Goal: Task Accomplishment & Management: Use online tool/utility

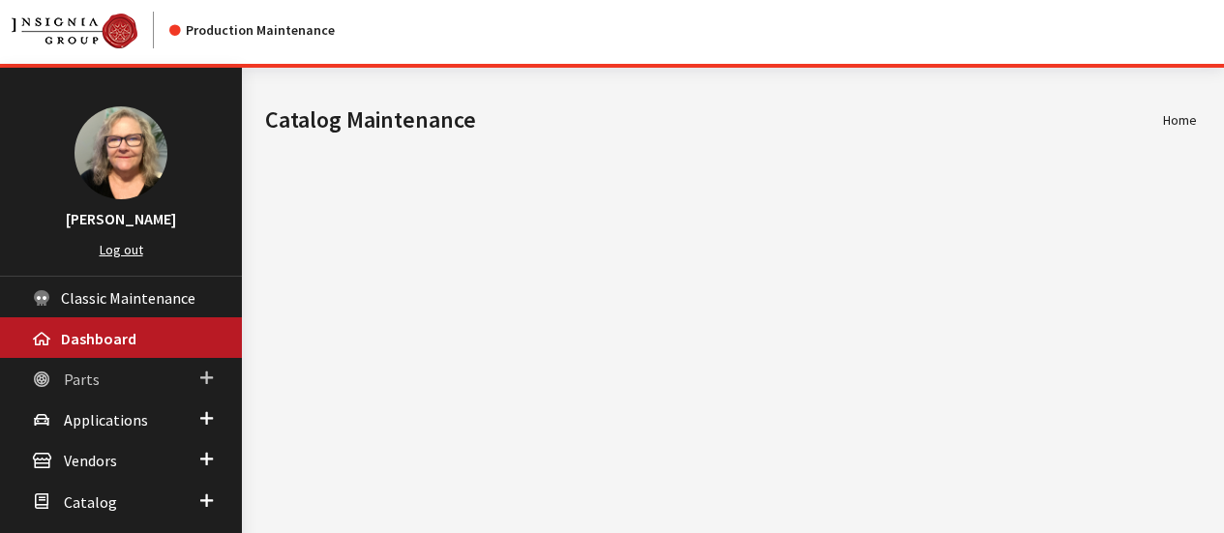
scroll to position [141, 0]
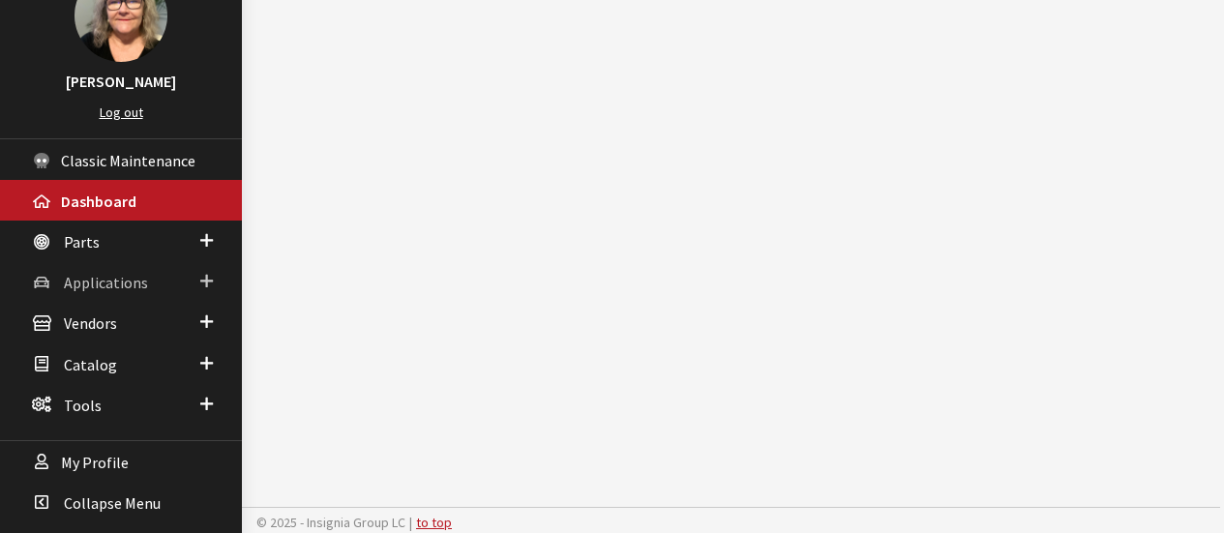
click at [203, 289] on span at bounding box center [206, 281] width 13 height 25
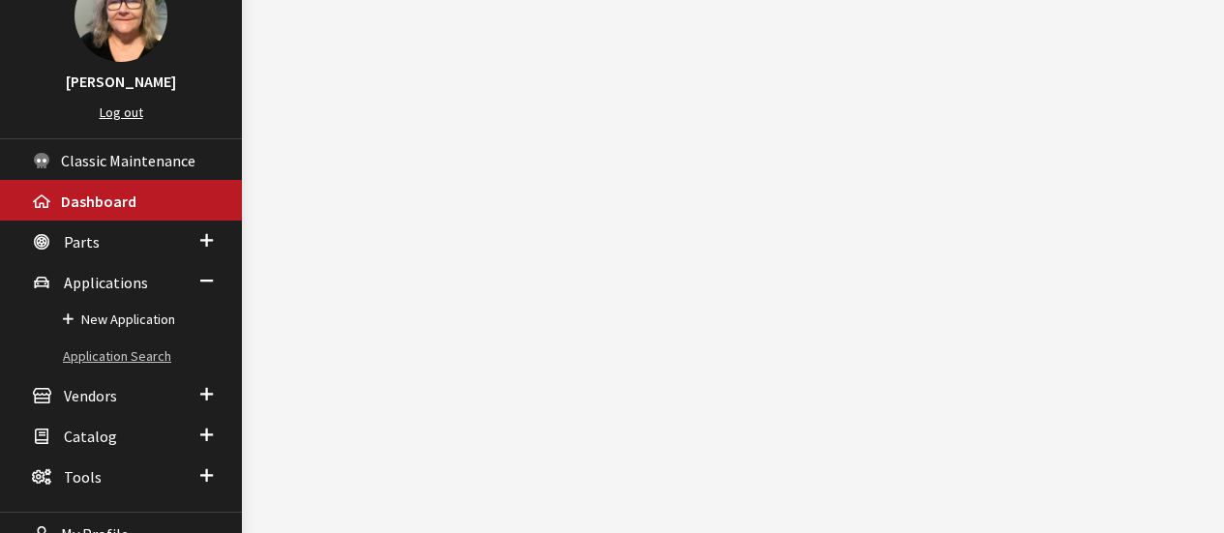
click at [114, 352] on link "Application Search" at bounding box center [121, 357] width 242 height 36
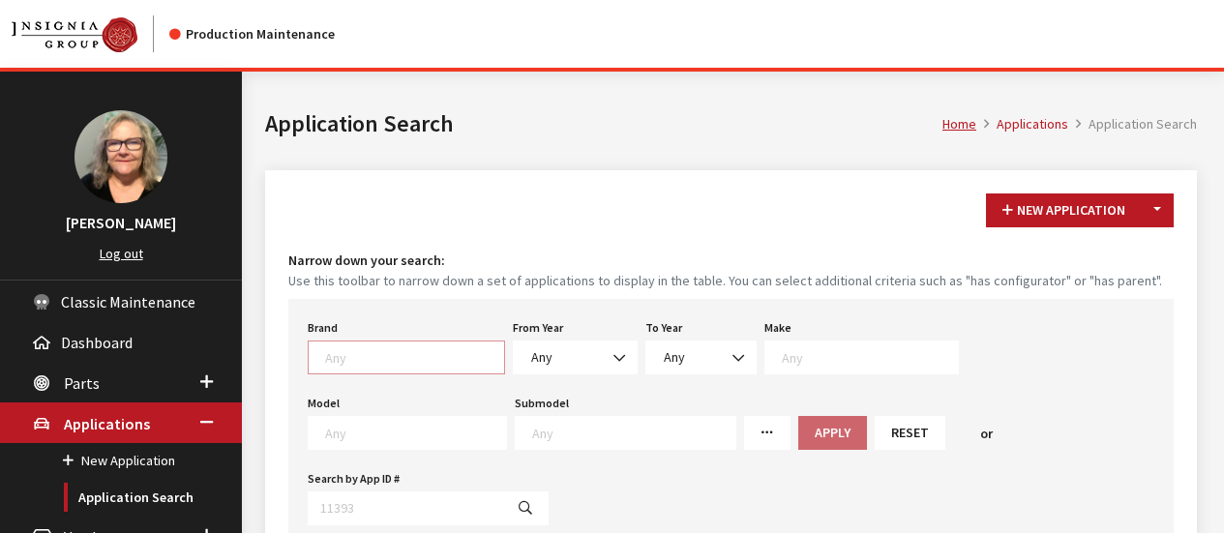
scroll to position [1, 0]
click at [427, 346] on span at bounding box center [412, 354] width 184 height 17
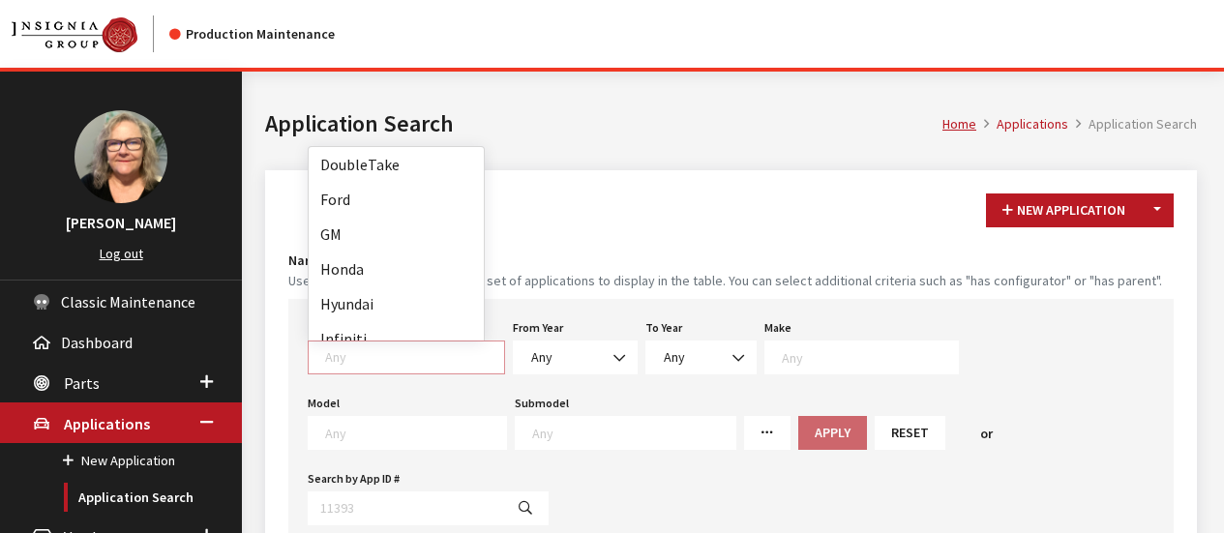
scroll to position [193, 0]
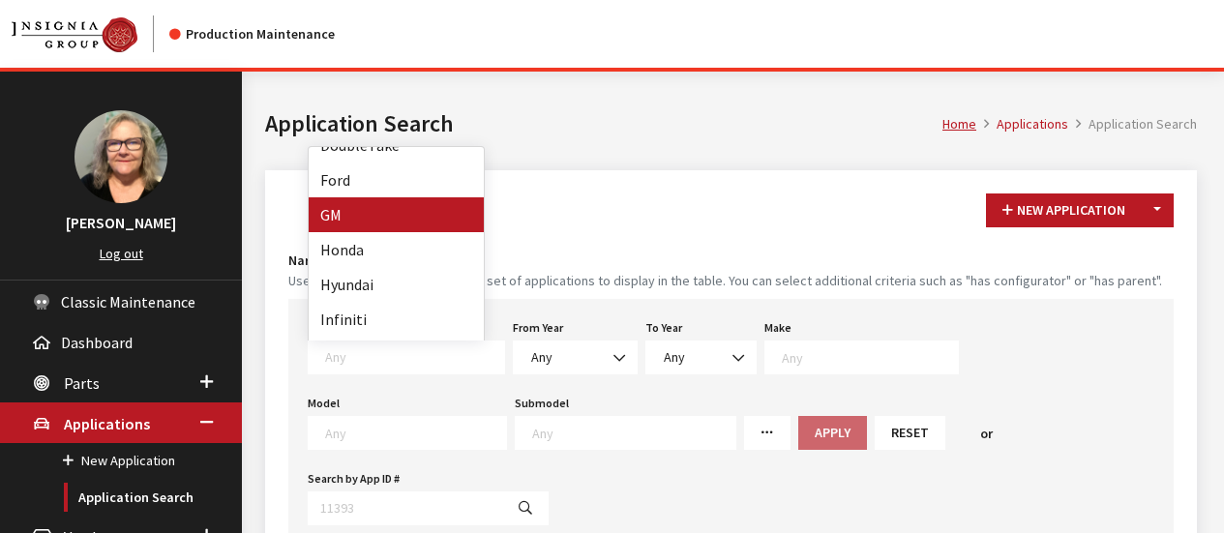
select select "1"
select select
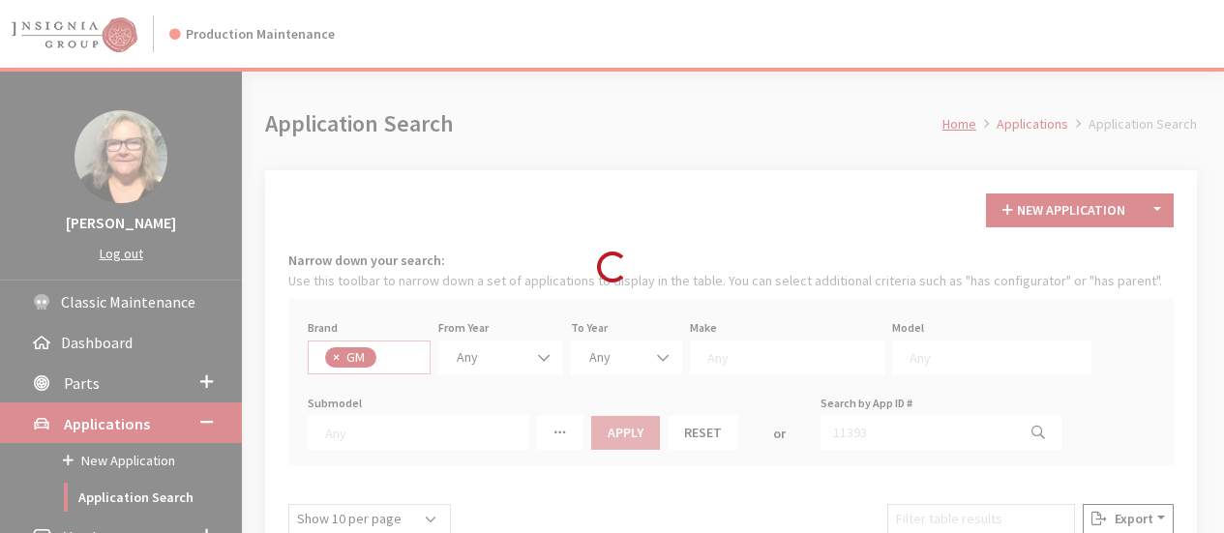
scroll to position [147, 0]
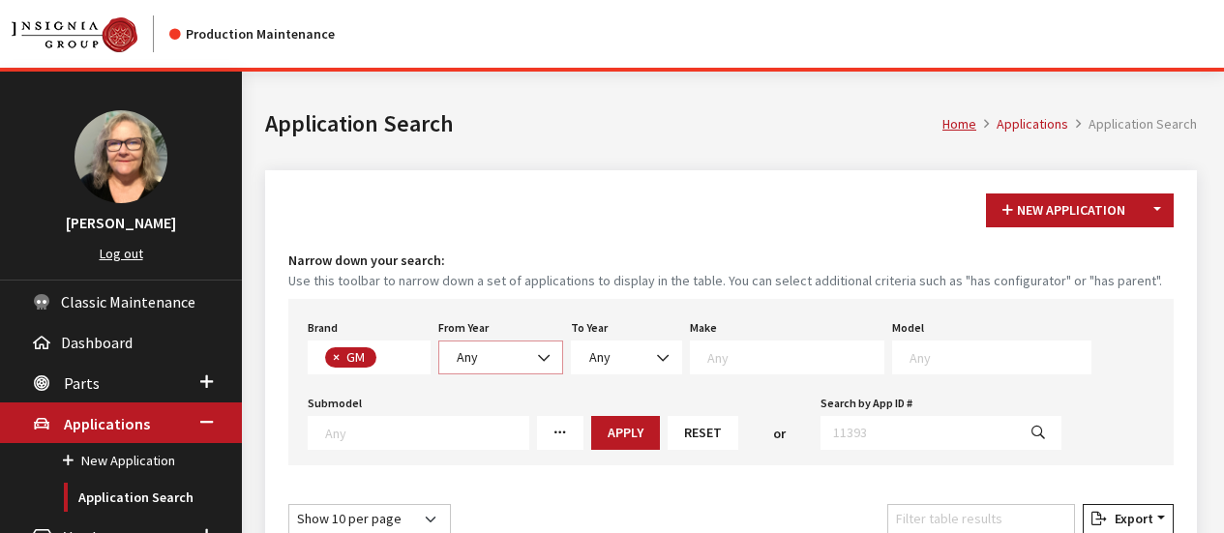
click at [538, 348] on b at bounding box center [538, 348] width 0 height 0
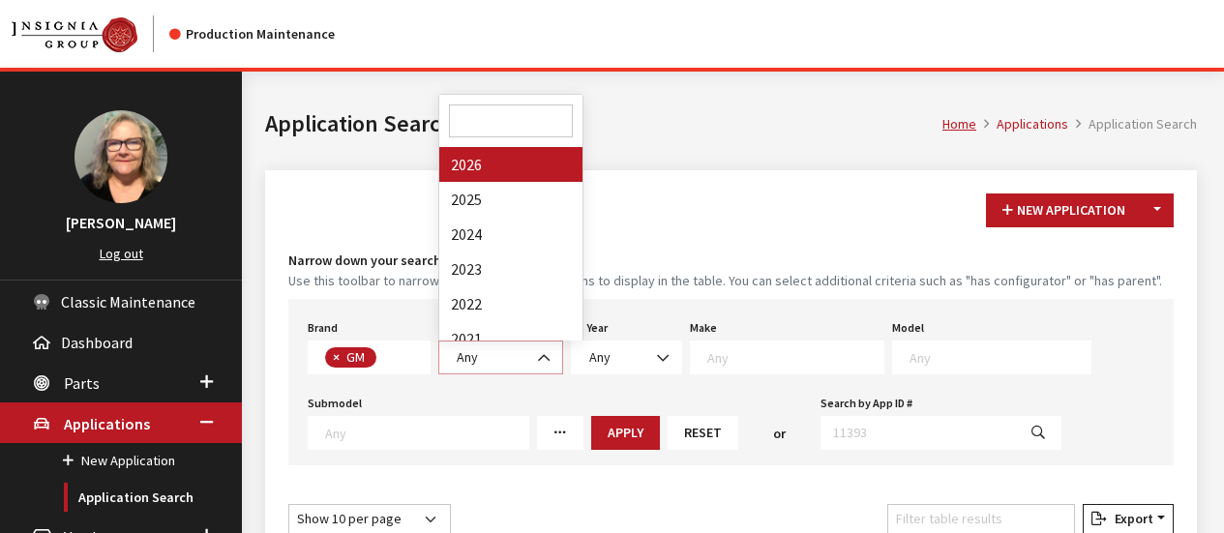
select select "2026"
select select
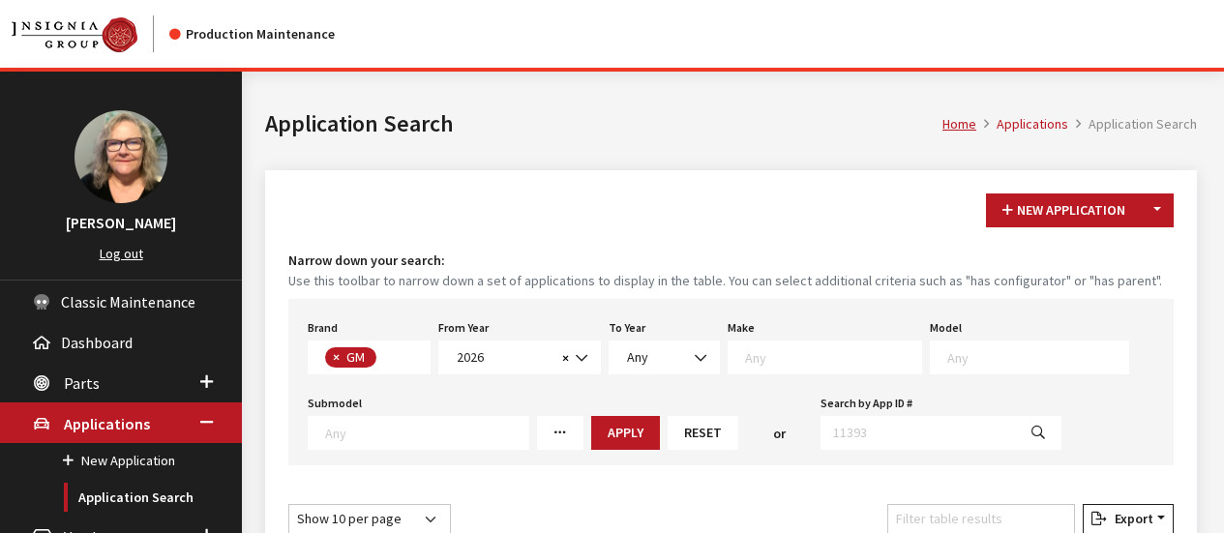
scroll to position [1, 0]
click at [760, 346] on span at bounding box center [830, 354] width 181 height 17
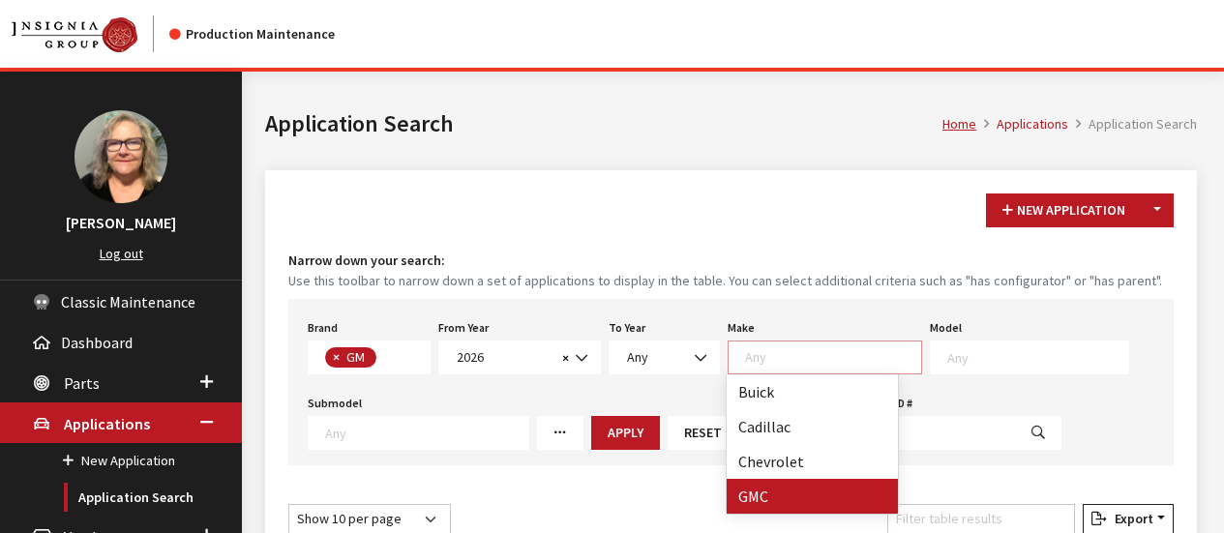
select select "4"
select select
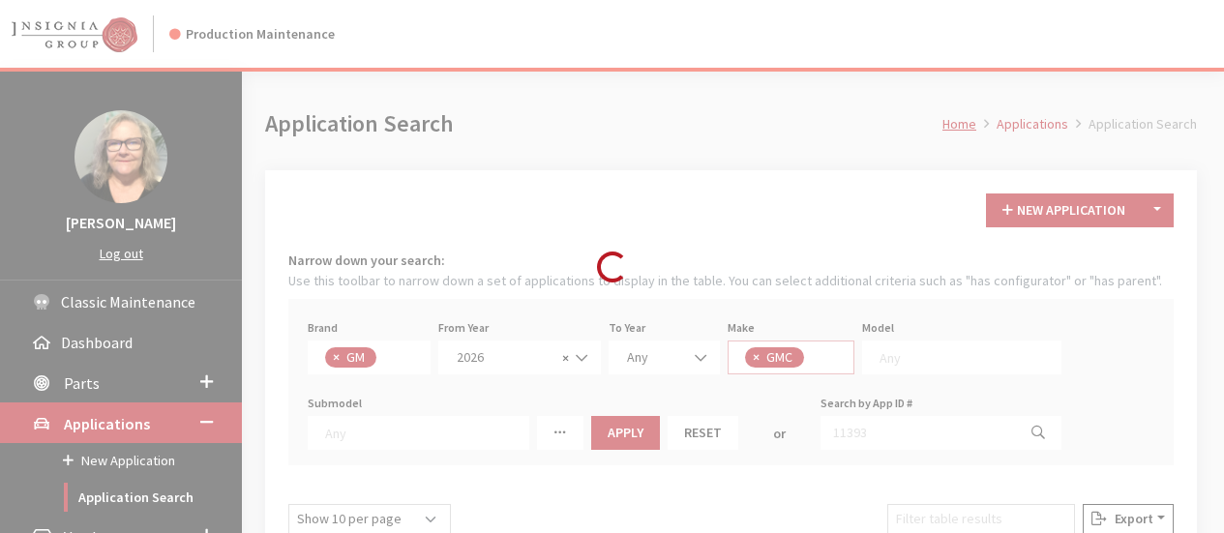
scroll to position [18, 0]
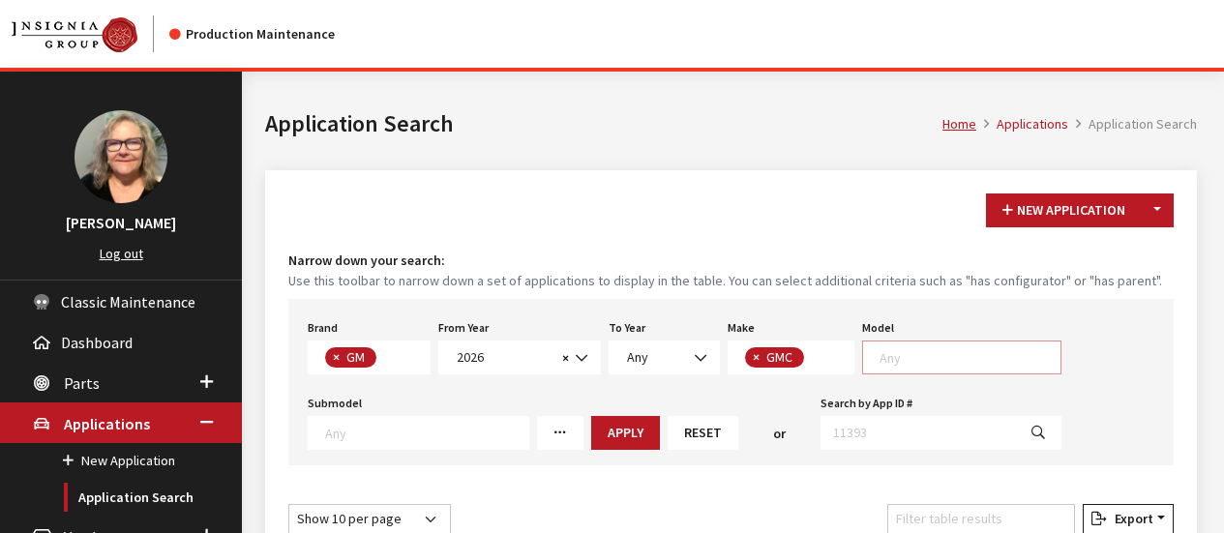
click at [910, 355] on textarea "Search" at bounding box center [969, 356] width 181 height 17
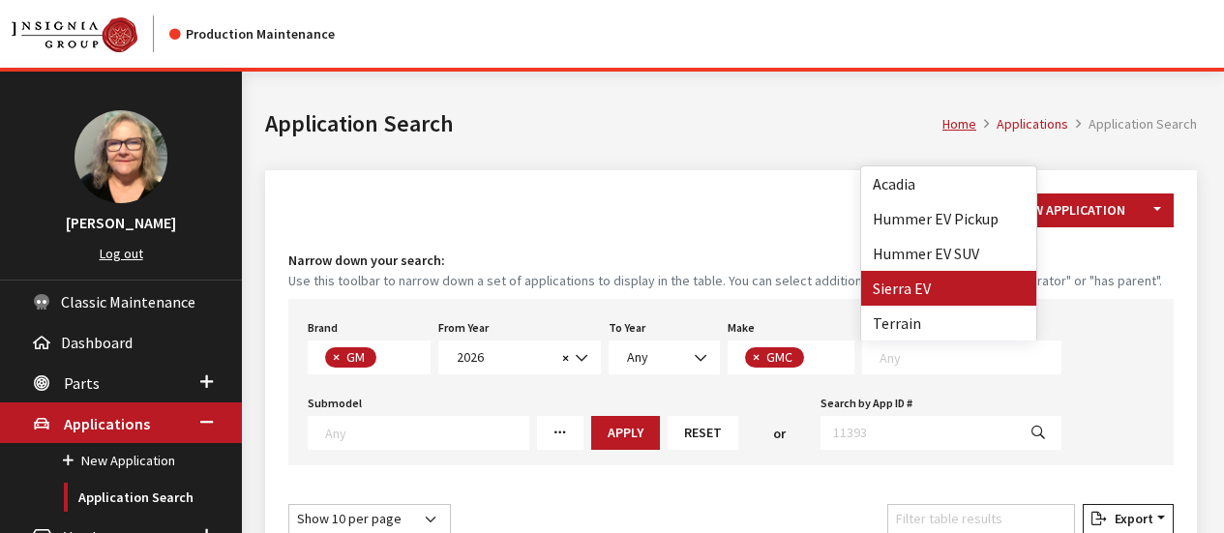
select select "1391"
select select
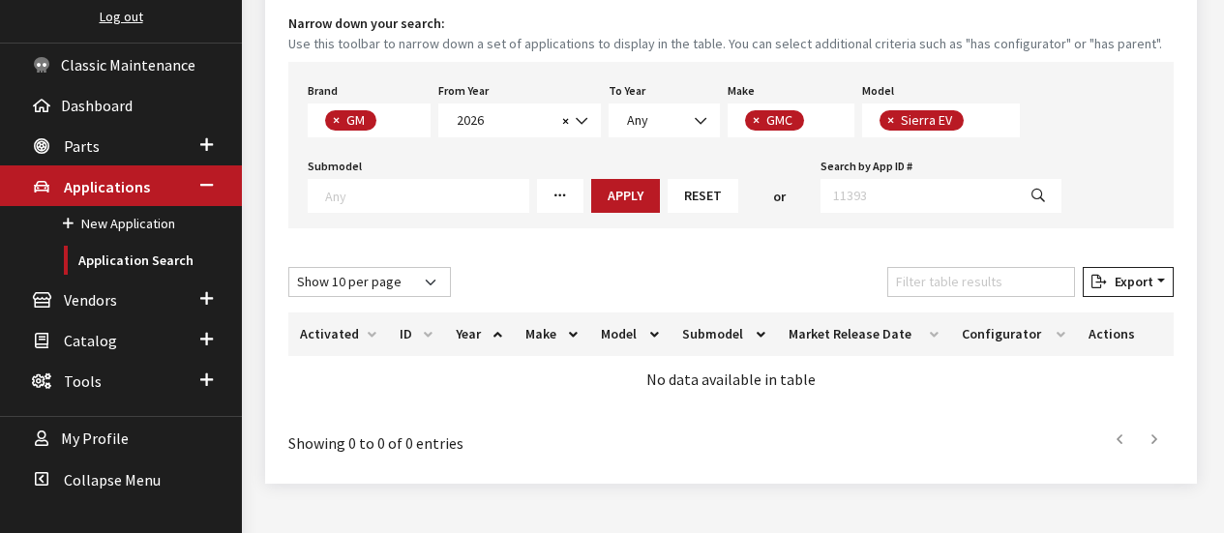
scroll to position [268, 0]
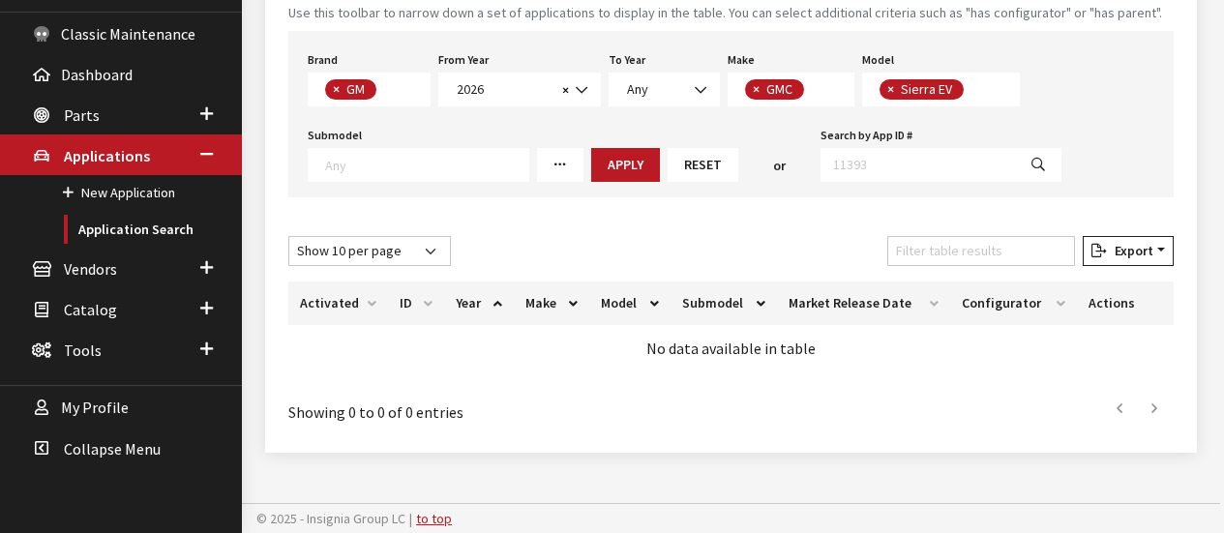
click at [602, 181] on div "Brand Any Acura Alfa Romeo Audi Bentley BMW DoubleTake [PERSON_NAME] Honda Hyun…" at bounding box center [730, 114] width 885 height 166
click at [602, 163] on button "Apply" at bounding box center [625, 165] width 69 height 34
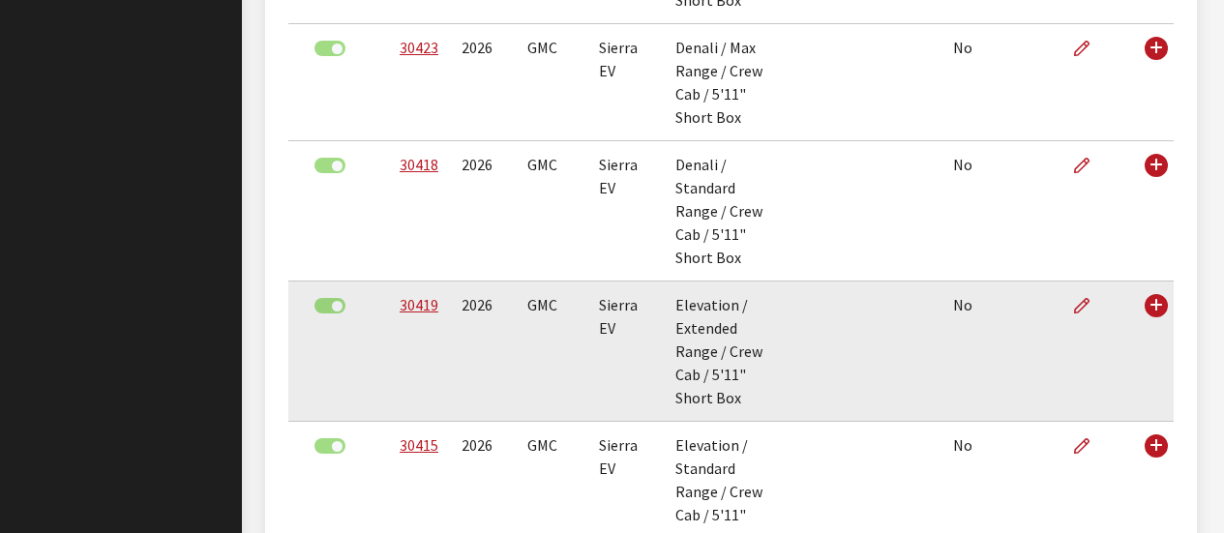
scroll to position [921, 0]
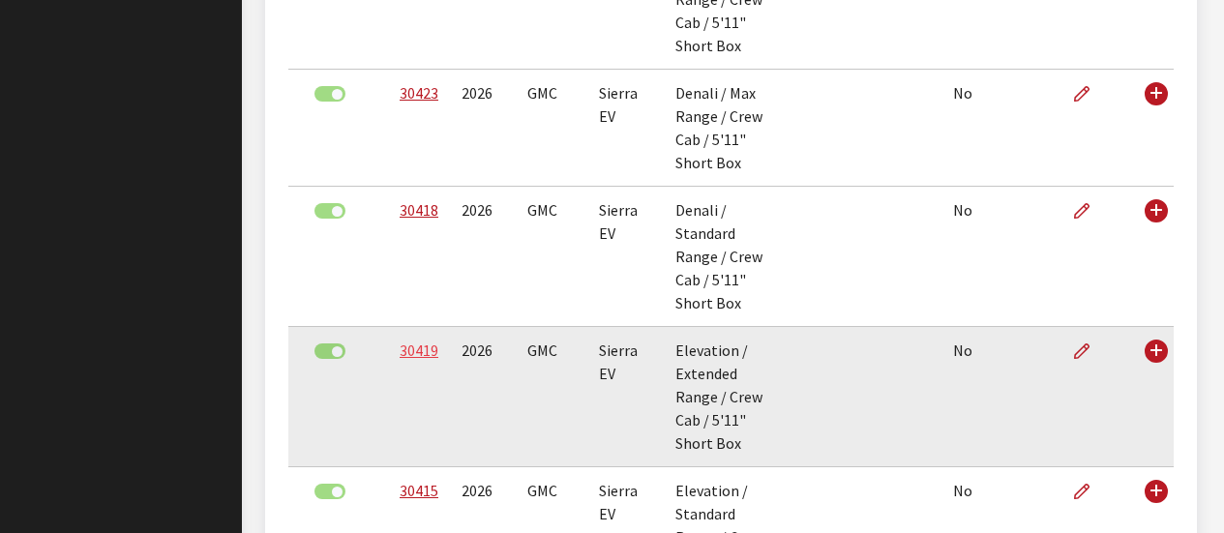
click at [404, 341] on link "30419" at bounding box center [419, 350] width 39 height 19
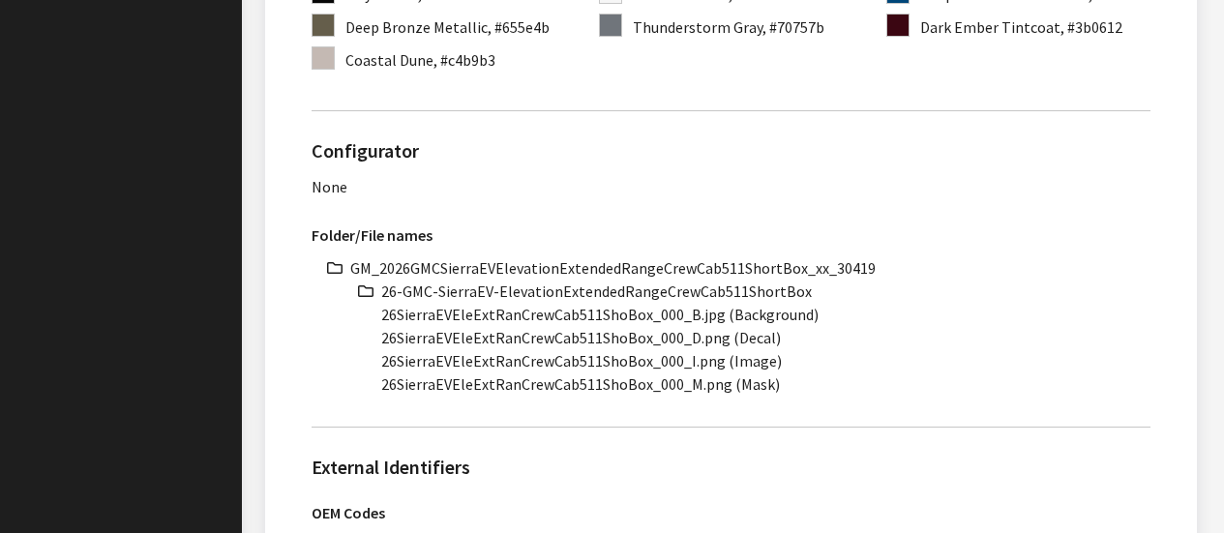
scroll to position [871, 0]
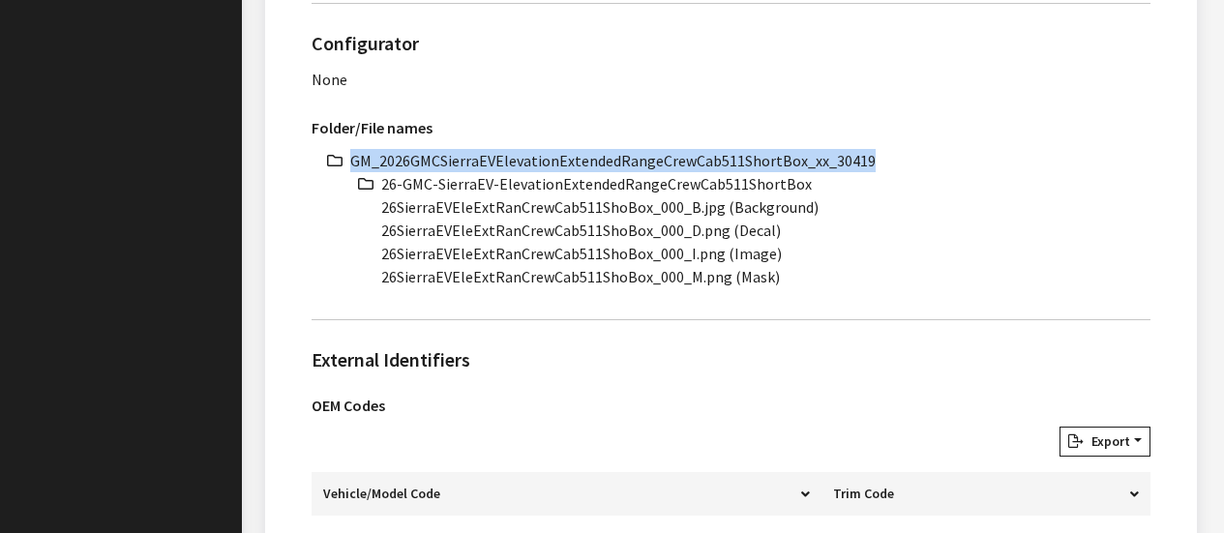
drag, startPoint x: 354, startPoint y: 155, endPoint x: 875, endPoint y: 144, distance: 520.6
click at [879, 144] on div "Folder/File names GM_2026GMCSierraEVElevationExtendedRangeCrewCab511ShortBox_xx…" at bounding box center [731, 204] width 862 height 197
copy li "GM_2026GMCSierraEVElevationExtendedRangeCrewCab511ShortBox_xx_30419"
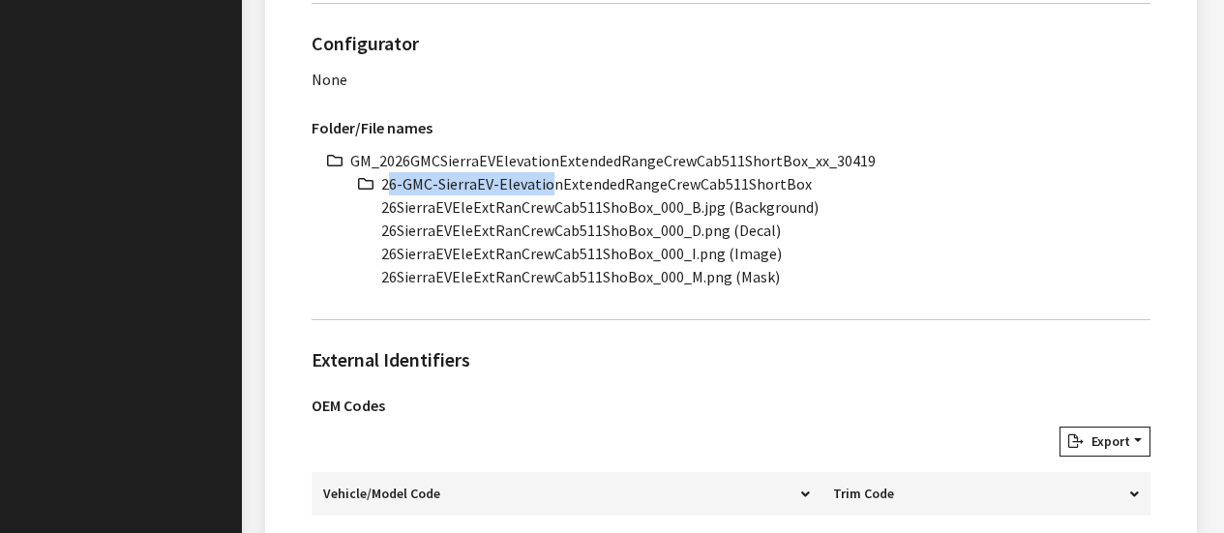
drag, startPoint x: 385, startPoint y: 180, endPoint x: 544, endPoint y: 187, distance: 158.8
click at [544, 187] on li "26-GMC-SierraEV-ElevationExtendedRangeCrewCab511ShortBox" at bounding box center [765, 183] width 769 height 23
click at [379, 183] on span at bounding box center [365, 183] width 31 height 23
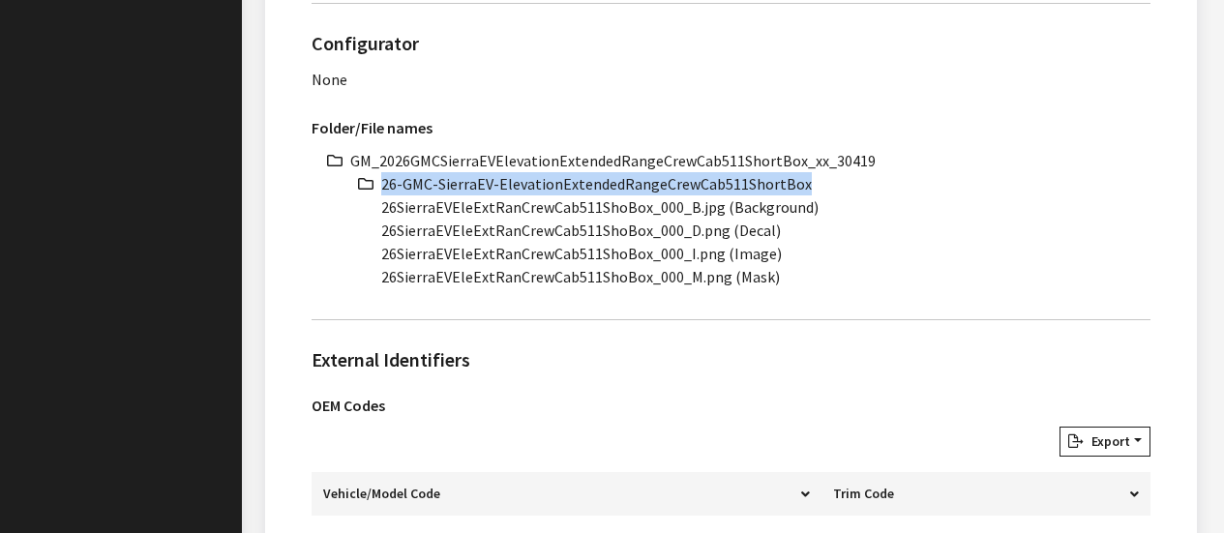
drag, startPoint x: 382, startPoint y: 184, endPoint x: 827, endPoint y: 183, distance: 445.0
click at [827, 183] on li "26-GMC-SierraEV-ElevationExtendedRangeCrewCab511ShortBox" at bounding box center [765, 183] width 769 height 23
copy li "26-GMC-SierraEV-ElevationExtendedRangeCrewCab511ShortBox"
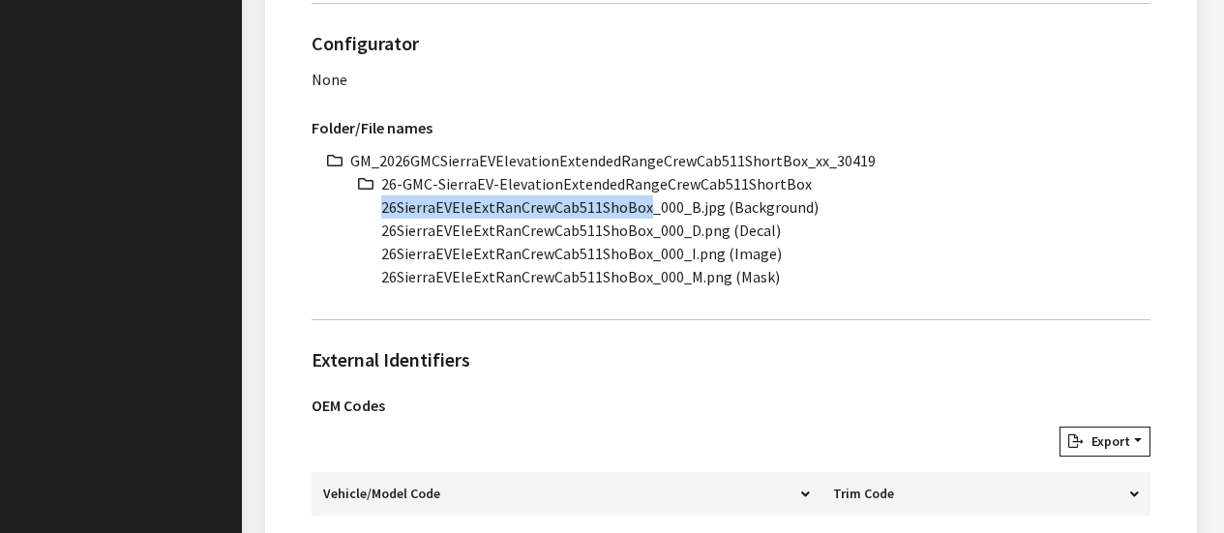
drag, startPoint x: 383, startPoint y: 204, endPoint x: 648, endPoint y: 213, distance: 265.2
click at [648, 213] on li "26SierraEVEleExtRanCrewCab511ShoBox_000_B.jpg (Background)" at bounding box center [765, 206] width 769 height 23
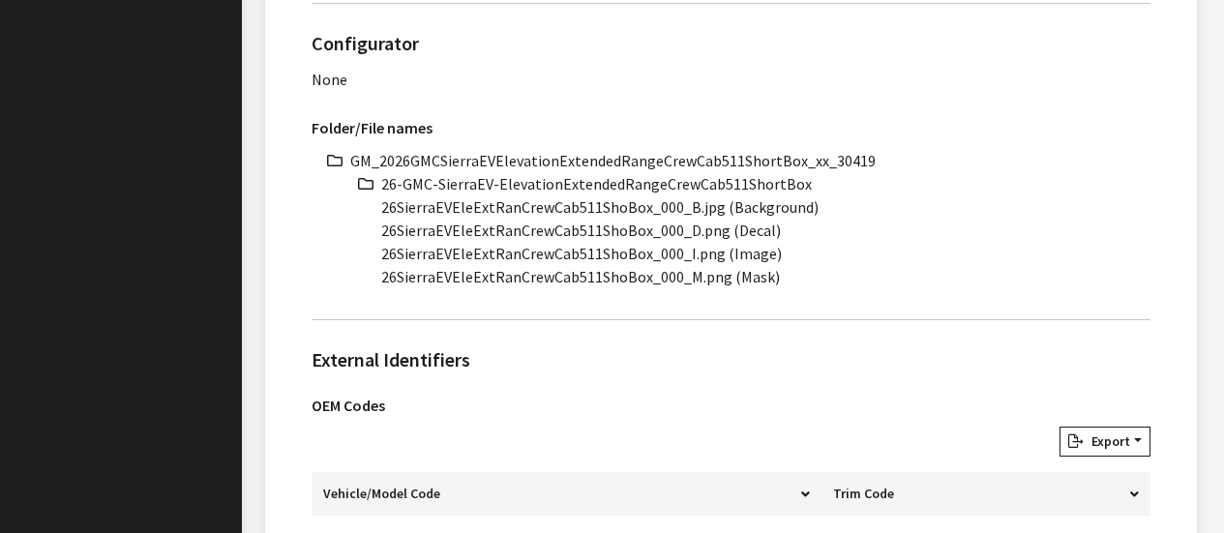
drag, startPoint x: 601, startPoint y: 219, endPoint x: 436, endPoint y: 214, distance: 164.5
click at [436, 214] on li "26SierraEVEleExtRanCrewCab511ShoBox_000_B.jpg (Background)" at bounding box center [765, 206] width 769 height 23
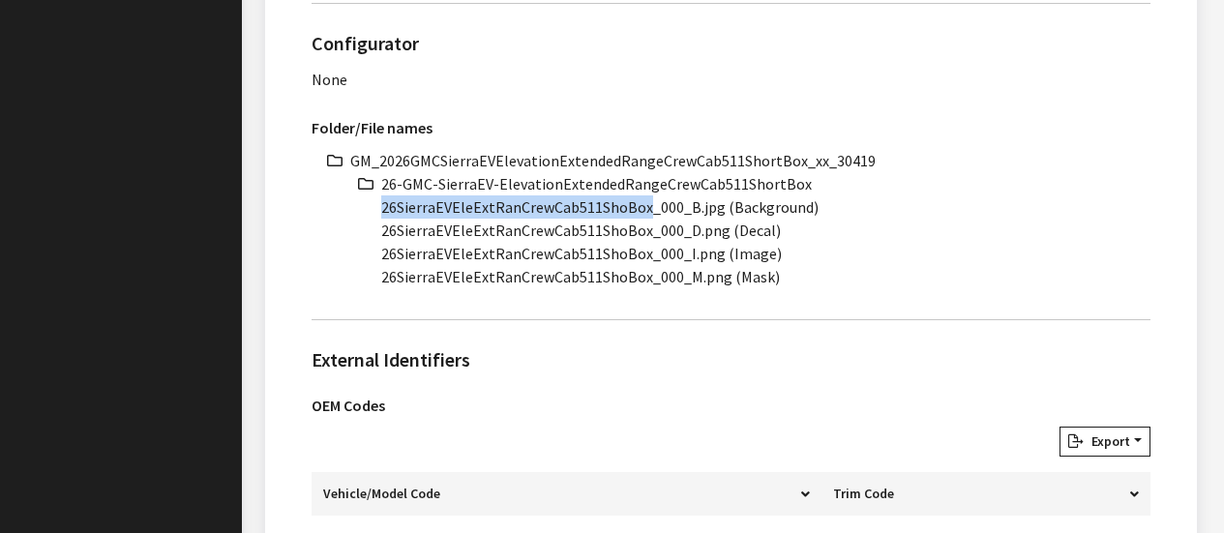
drag, startPoint x: 382, startPoint y: 204, endPoint x: 644, endPoint y: 213, distance: 262.3
click at [644, 213] on li "26SierraEVEleExtRanCrewCab511ShoBox_000_B.jpg (Background)" at bounding box center [765, 206] width 769 height 23
copy li "26SierraEVEleExtRanCrewCab511ShoBox"
